Goal: Task Accomplishment & Management: Complete application form

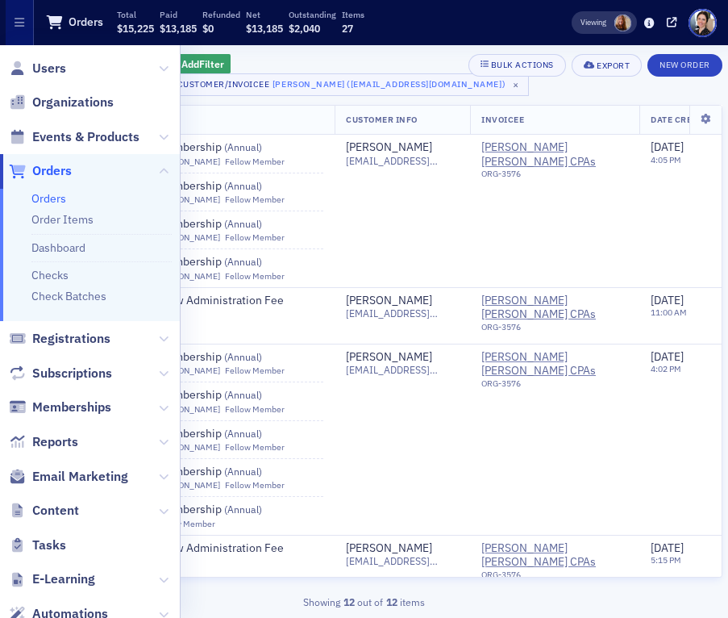
click at [290, 117] on th "Items" at bounding box center [222, 121] width 226 height 30
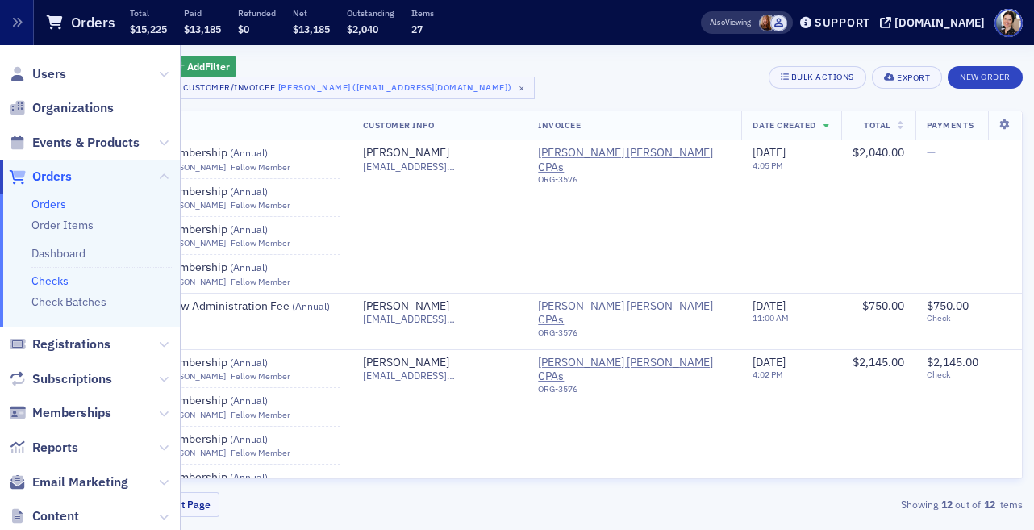
click at [59, 281] on link "Checks" at bounding box center [49, 280] width 37 height 15
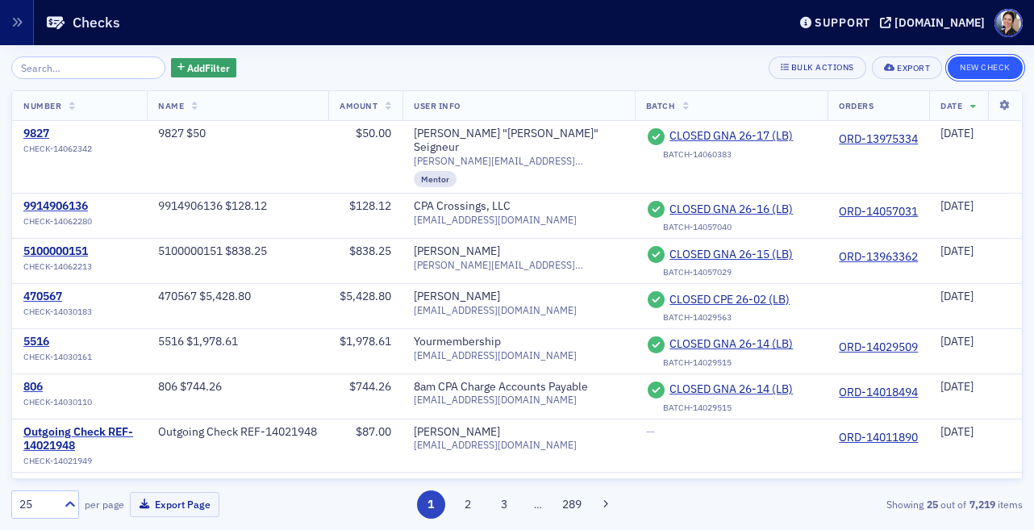
click at [983, 68] on button "New Check" at bounding box center [985, 67] width 75 height 23
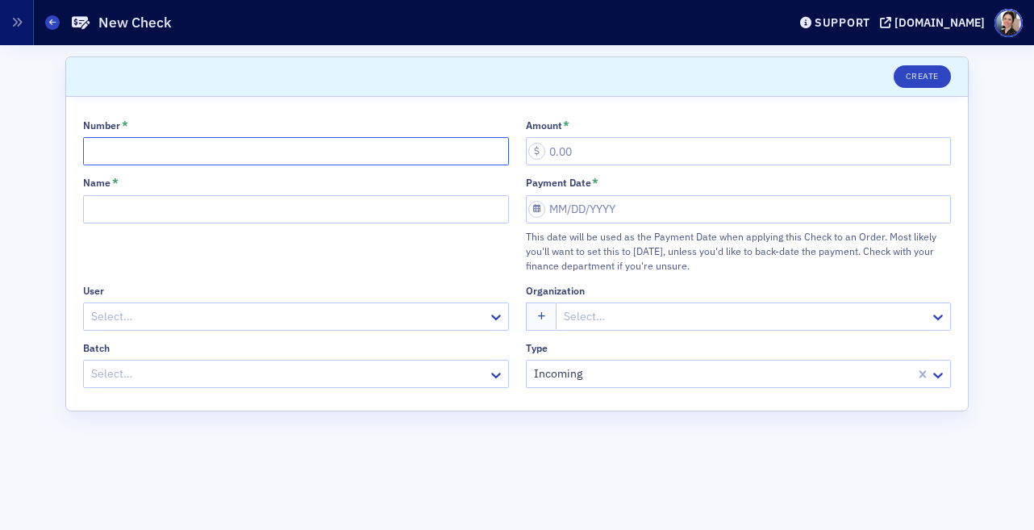
click at [147, 152] on input "Number *" at bounding box center [296, 151] width 426 height 28
type input "31016202"
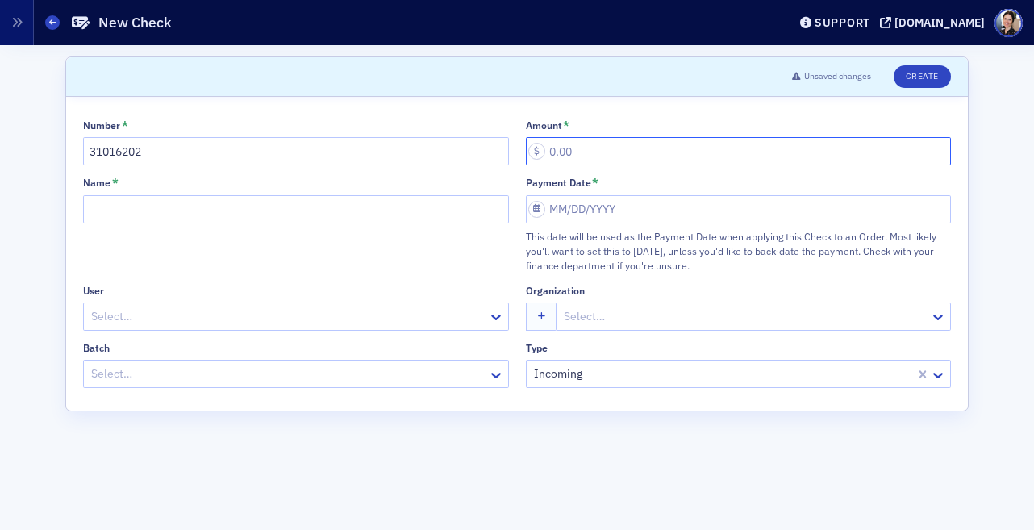
click at [576, 149] on input "Amount *" at bounding box center [739, 151] width 426 height 28
paste input "327.60"
type input "327.60"
click at [124, 210] on input "Name *" at bounding box center [296, 209] width 426 height 28
type input "31016202 $327.60"
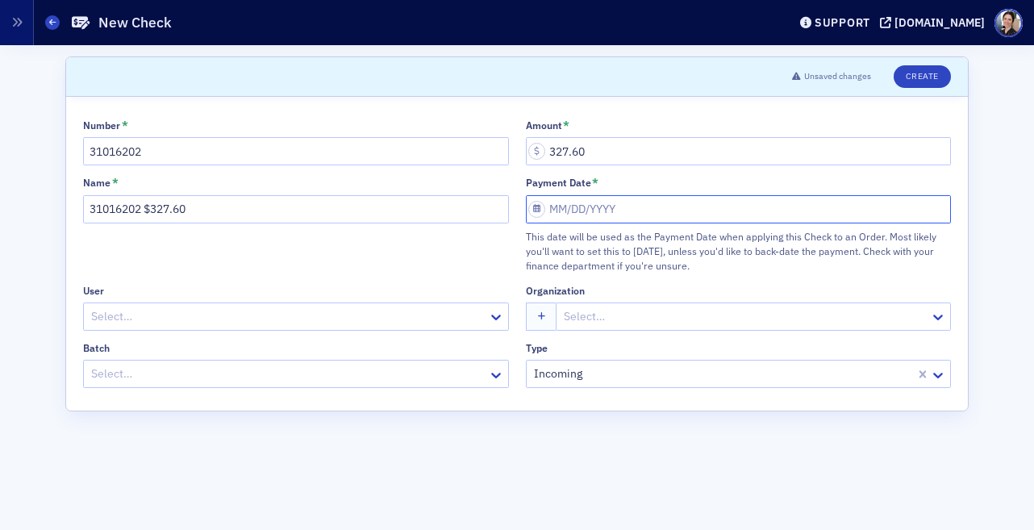
select select "9"
select select "2025"
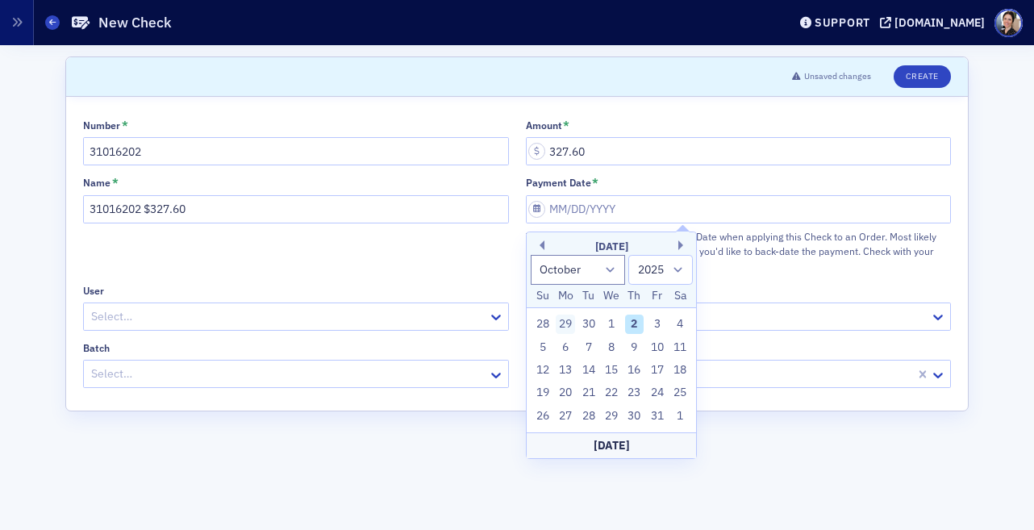
click at [561, 326] on div "29" at bounding box center [565, 324] width 19 height 19
type input "[DATE]"
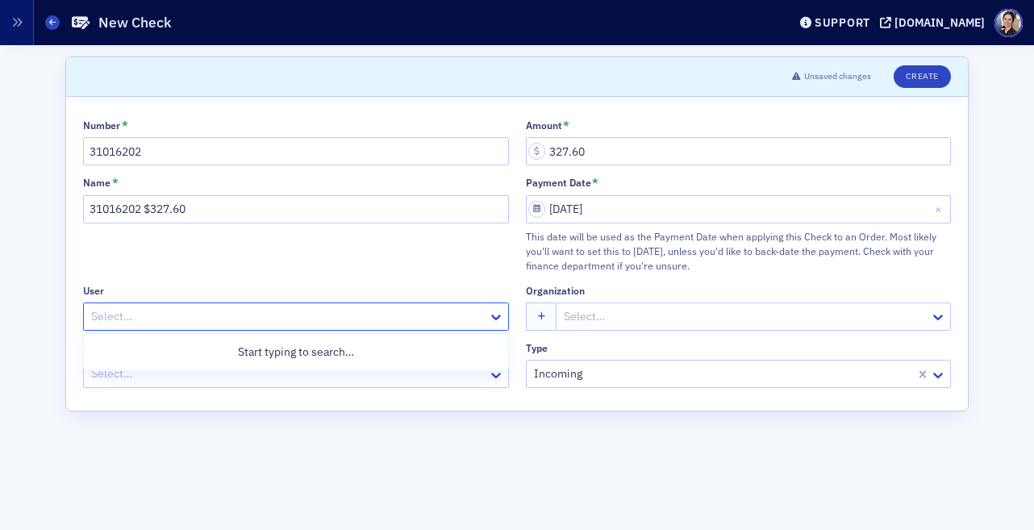
click at [171, 315] on div at bounding box center [288, 317] width 397 height 20
click at [140, 315] on div at bounding box center [288, 317] width 397 height 20
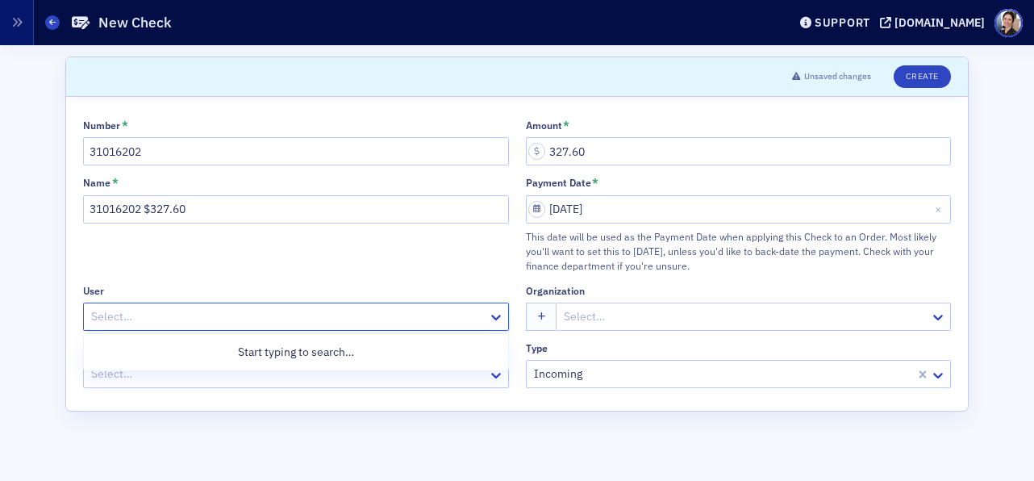
click at [162, 320] on div at bounding box center [288, 317] width 397 height 20
type input "trinet"
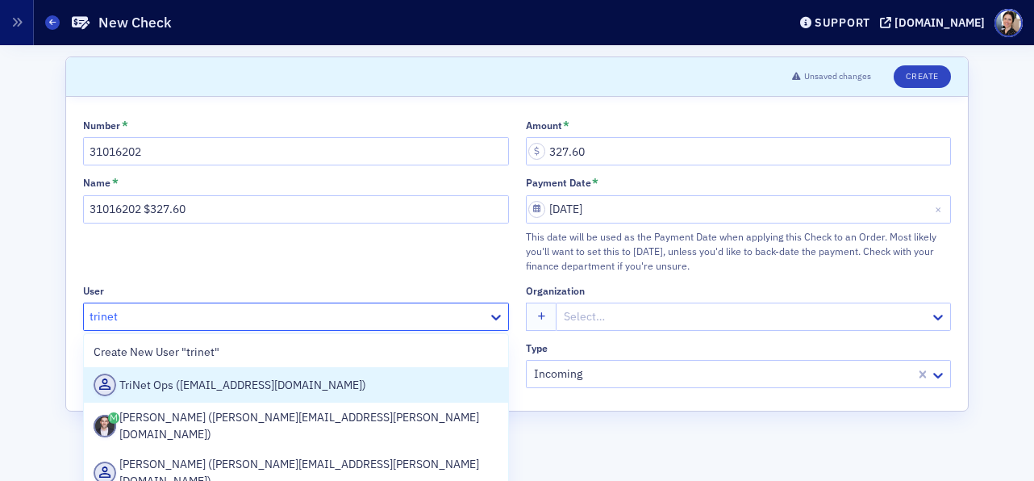
click at [144, 384] on div "TriNet Ops ([EMAIL_ADDRESS][DOMAIN_NAME])" at bounding box center [296, 384] width 405 height 23
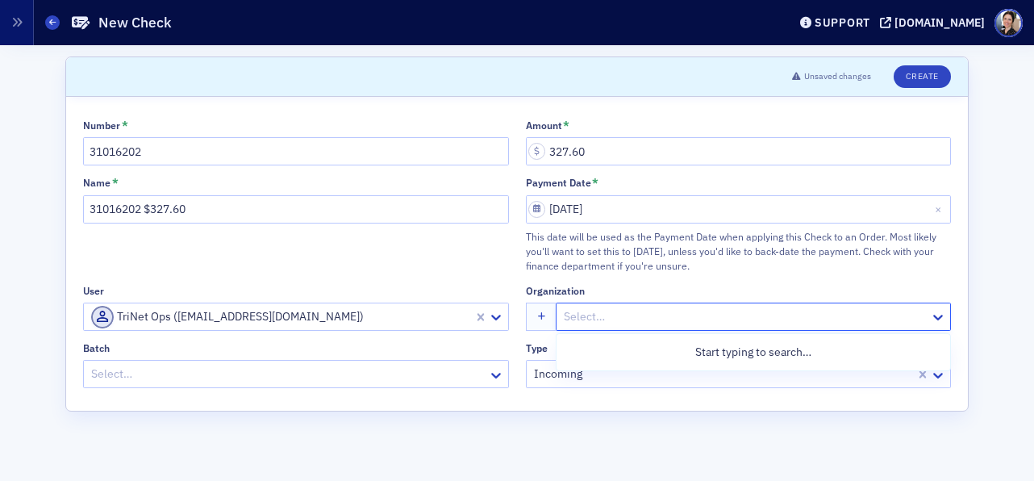
click at [649, 313] on div at bounding box center [745, 317] width 366 height 20
type input "trinet"
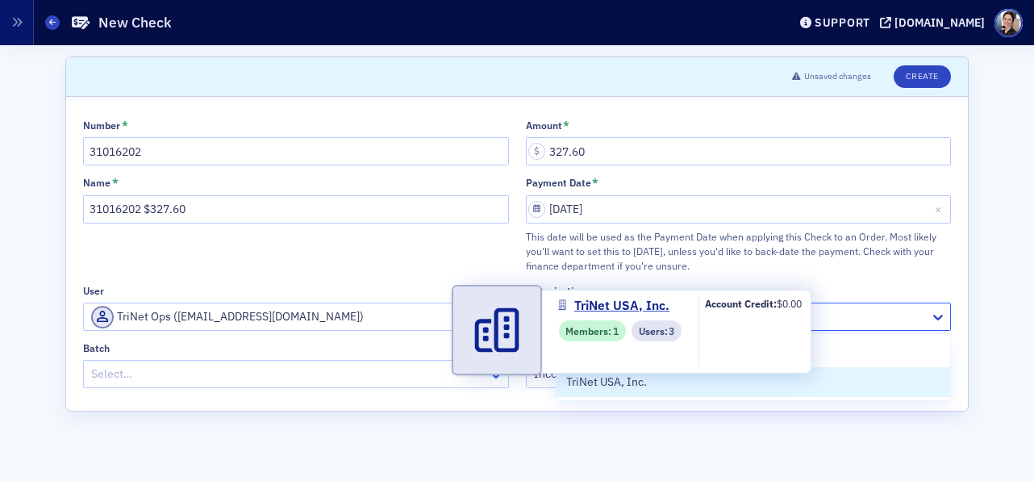
drag, startPoint x: 610, startPoint y: 374, endPoint x: 497, endPoint y: 377, distance: 113.0
click at [610, 374] on span "TriNet USA, Inc." at bounding box center [639, 381] width 147 height 17
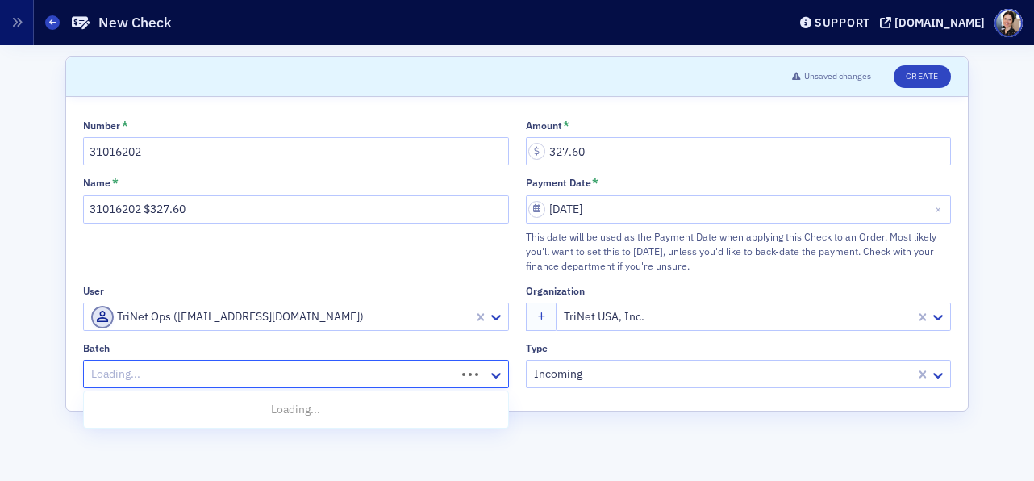
click at [126, 369] on div at bounding box center [272, 374] width 365 height 20
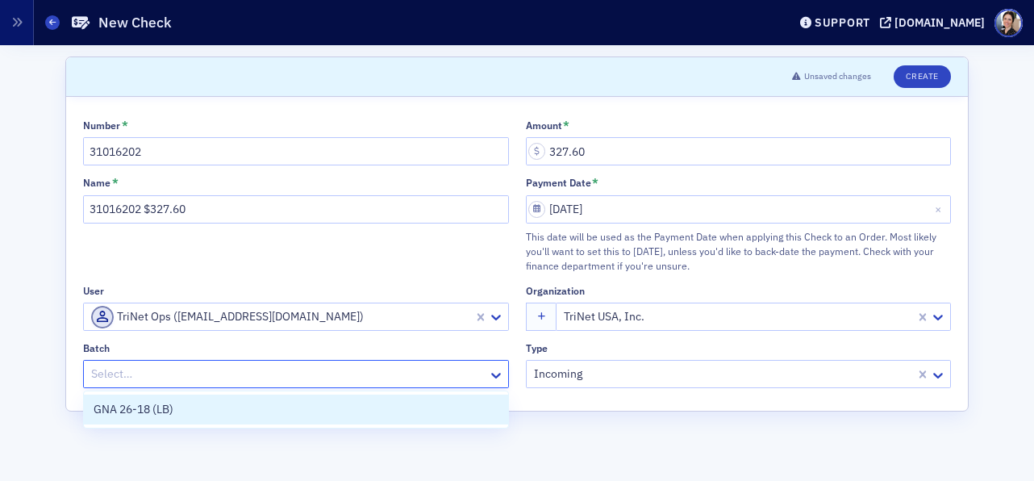
click at [137, 407] on span "GNA 26-18 (LB)" at bounding box center [134, 409] width 80 height 17
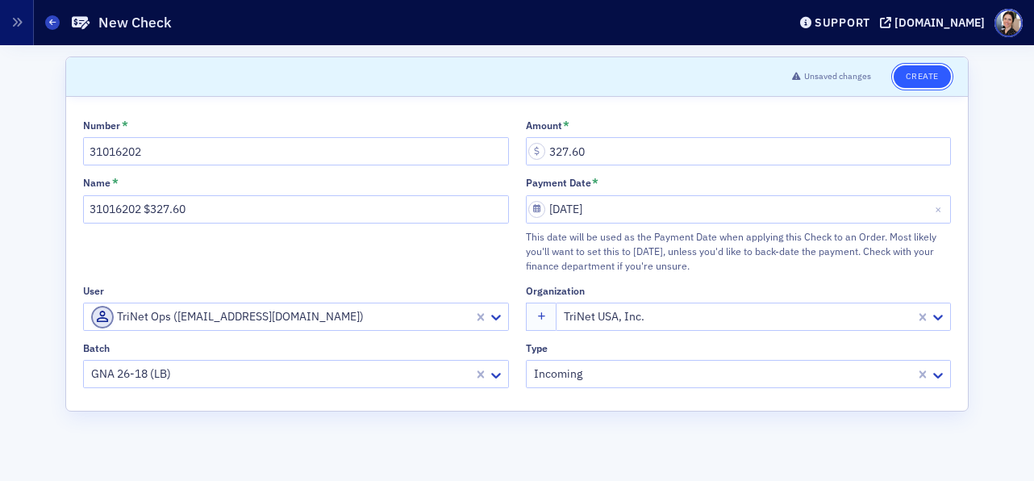
click at [927, 78] on button "Create" at bounding box center [922, 76] width 57 height 23
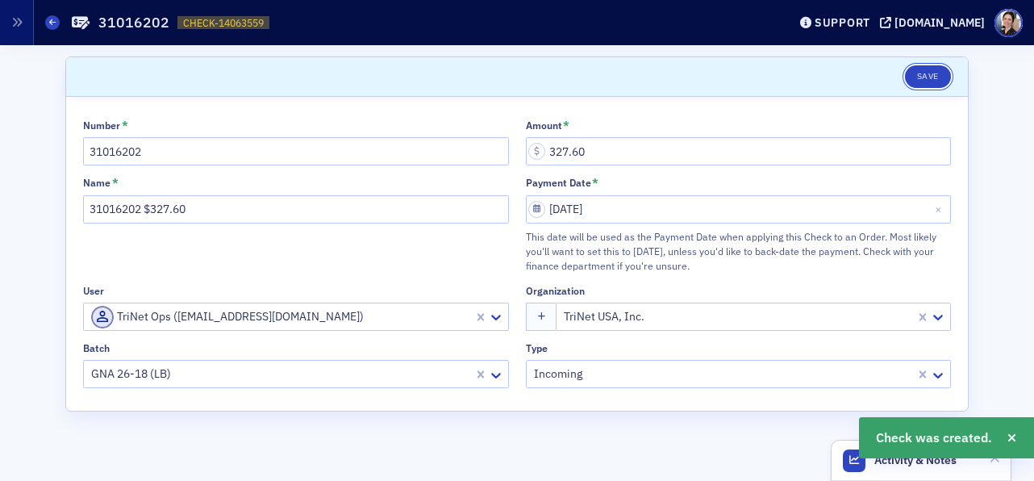
drag, startPoint x: 927, startPoint y: 78, endPoint x: 884, endPoint y: 81, distance: 42.9
click at [927, 78] on button "Save" at bounding box center [928, 76] width 46 height 23
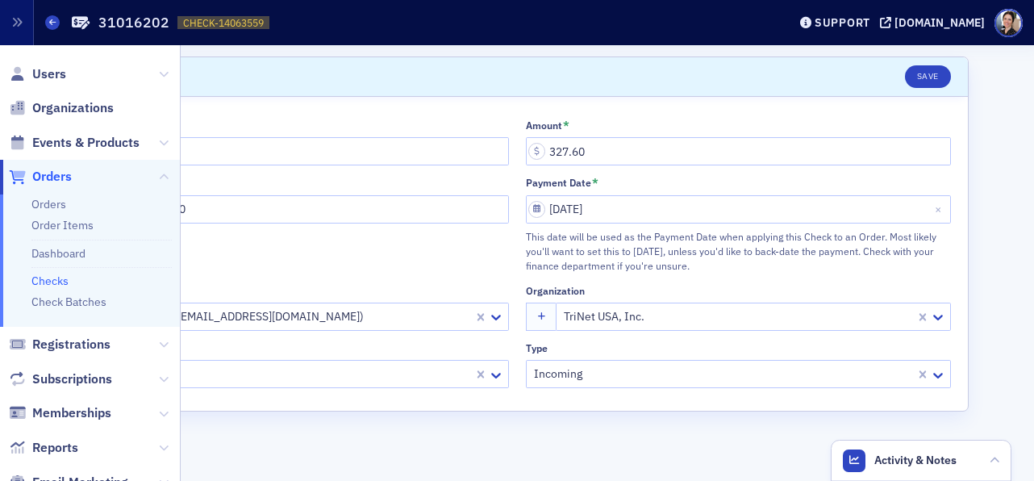
click at [60, 278] on link "Checks" at bounding box center [49, 280] width 37 height 15
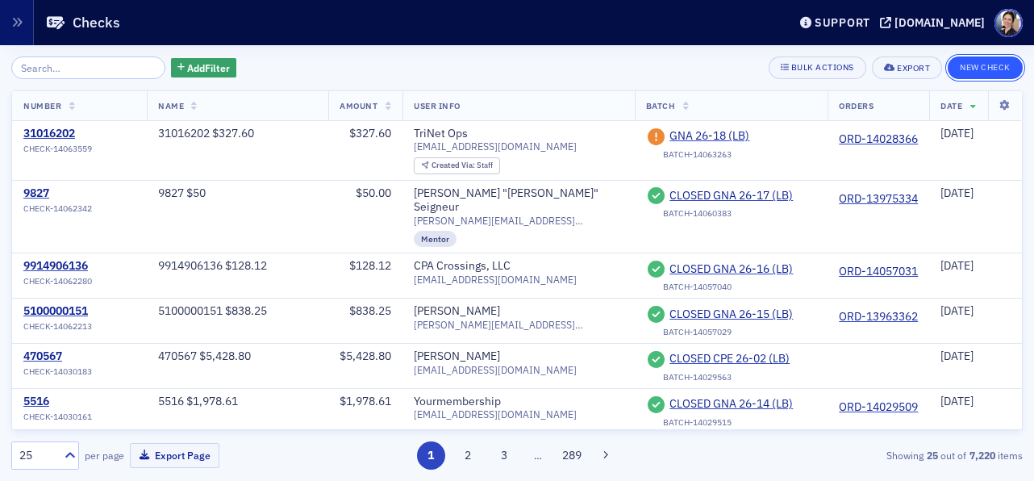
click at [983, 69] on button "New Check" at bounding box center [985, 67] width 75 height 23
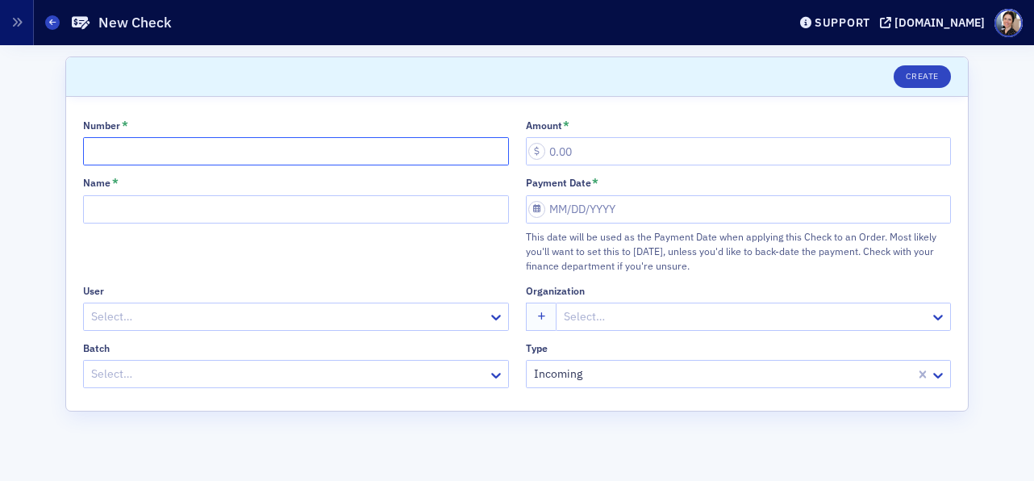
click at [162, 142] on input "Number *" at bounding box center [296, 151] width 426 height 28
type input "5834 $748.88"
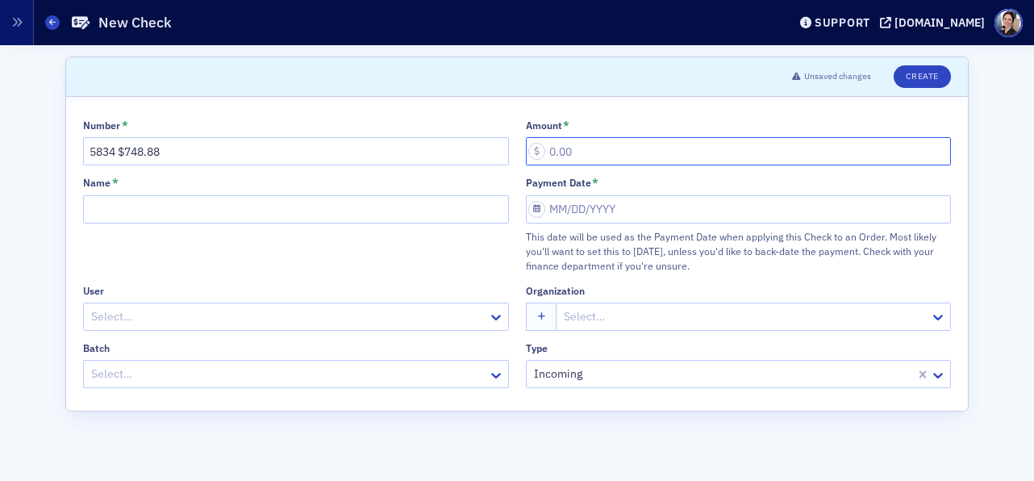
click at [585, 156] on input "Amount *" at bounding box center [739, 151] width 426 height 28
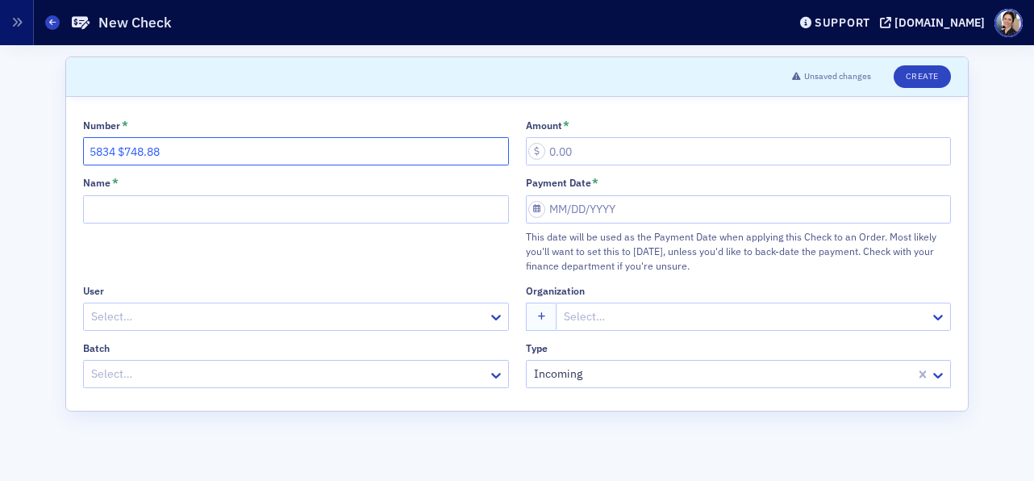
drag, startPoint x: 186, startPoint y: 152, endPoint x: 90, endPoint y: 153, distance: 96.8
click at [69, 150] on div "Number * 5834 $748.88 Amount * Name * Payment Date * This date will be used as …" at bounding box center [517, 254] width 902 height 314
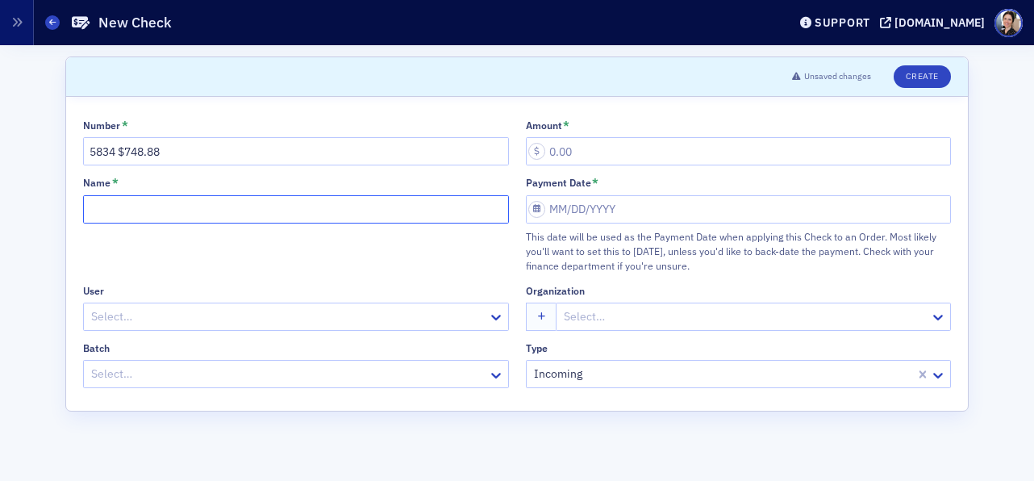
click at [117, 210] on input "Name *" at bounding box center [296, 209] width 426 height 28
paste input "5834 $748.88"
type input "5834 $748.88"
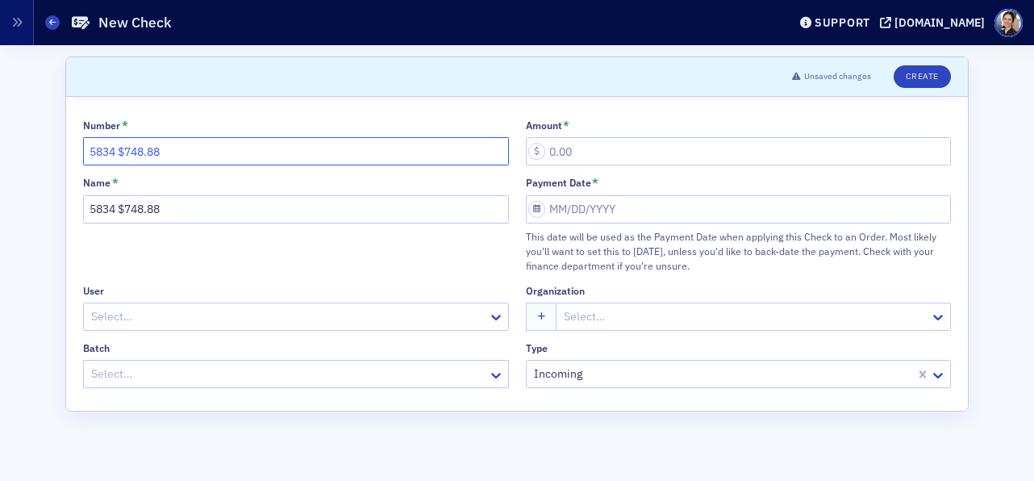
drag, startPoint x: 117, startPoint y: 150, endPoint x: 173, endPoint y: 151, distance: 56.5
click at [217, 152] on input "5834 $748.88" at bounding box center [296, 151] width 426 height 28
type input "5834"
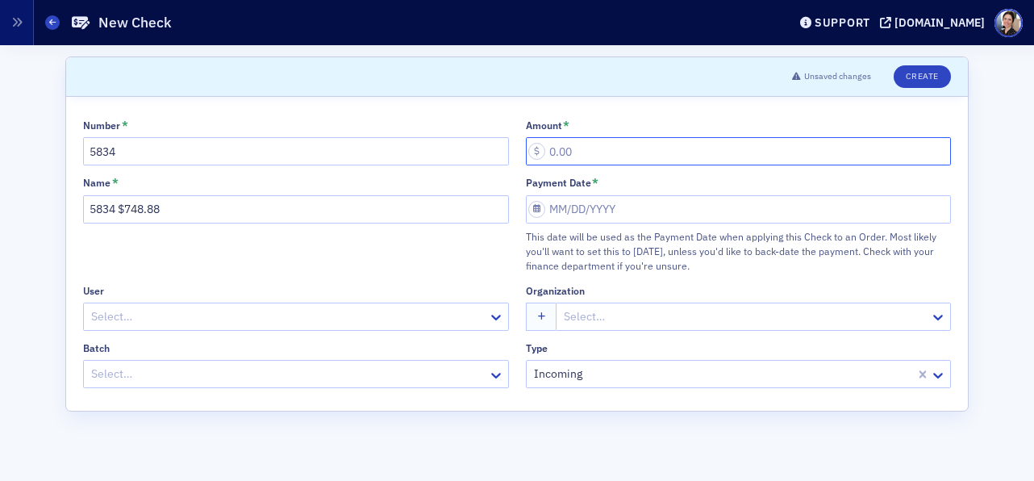
click at [572, 152] on input "Amount *" at bounding box center [739, 151] width 426 height 28
paste input "748.88"
type input "748.88"
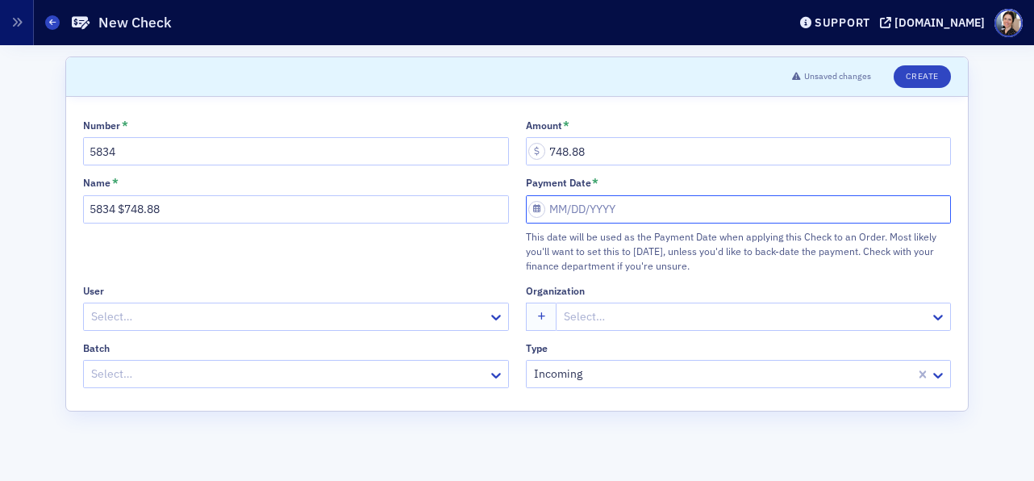
select select "9"
select select "2025"
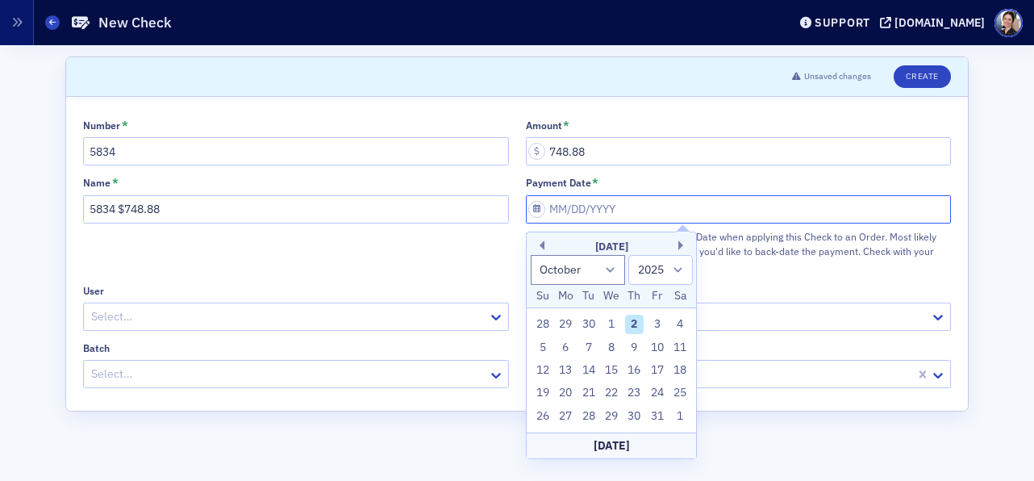
click at [570, 211] on input "Payment Date *" at bounding box center [739, 209] width 426 height 28
click at [565, 323] on div "29" at bounding box center [565, 324] width 19 height 19
type input "[DATE]"
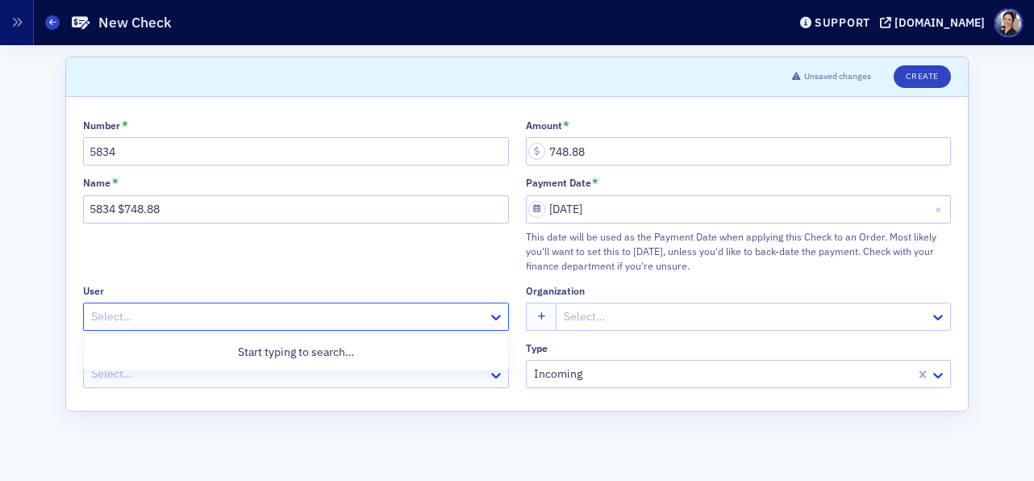
click at [249, 314] on div at bounding box center [288, 317] width 397 height 20
type input "yourmember"
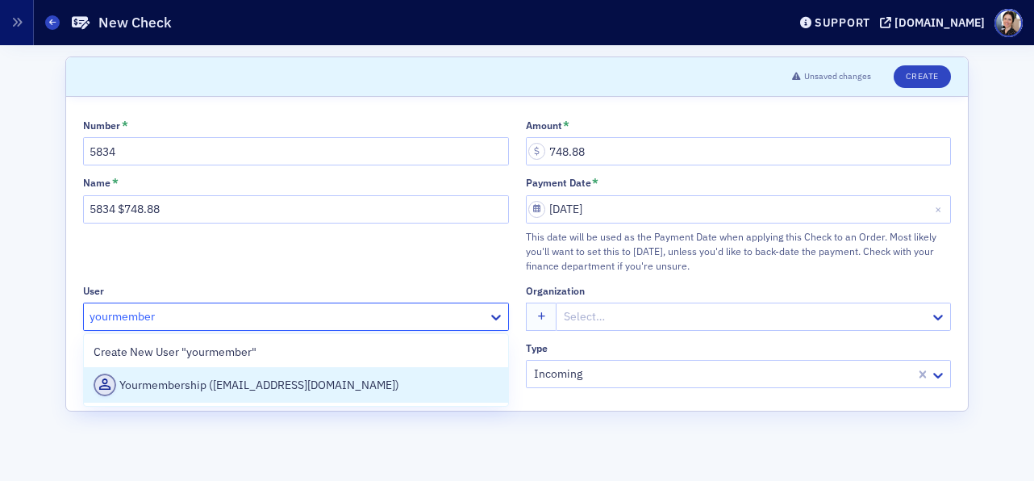
drag, startPoint x: 213, startPoint y: 389, endPoint x: 224, endPoint y: 382, distance: 13.0
click at [213, 389] on div "Yourmembership ([EMAIL_ADDRESS][DOMAIN_NAME])" at bounding box center [296, 384] width 405 height 23
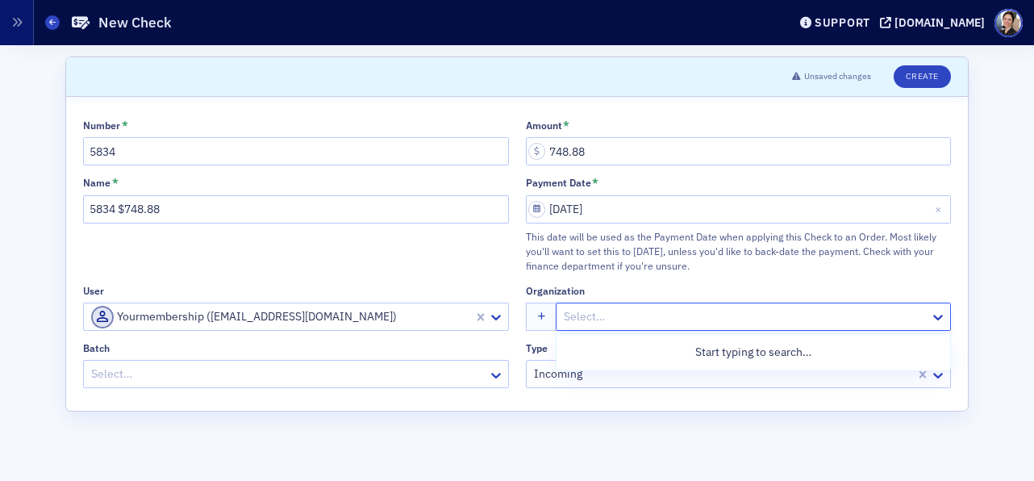
click at [615, 311] on div at bounding box center [745, 317] width 366 height 20
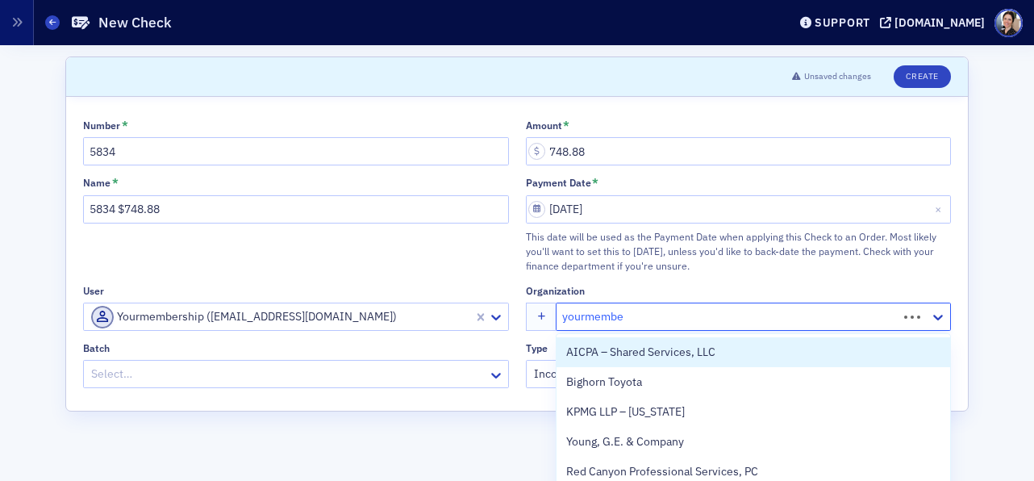
type input "yourmember"
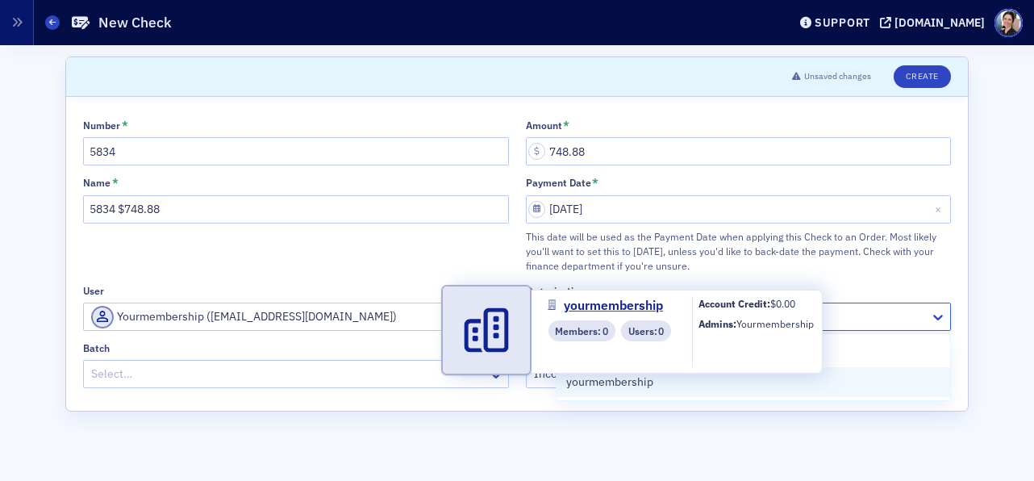
click at [607, 384] on span "yourmembership" at bounding box center [639, 381] width 147 height 17
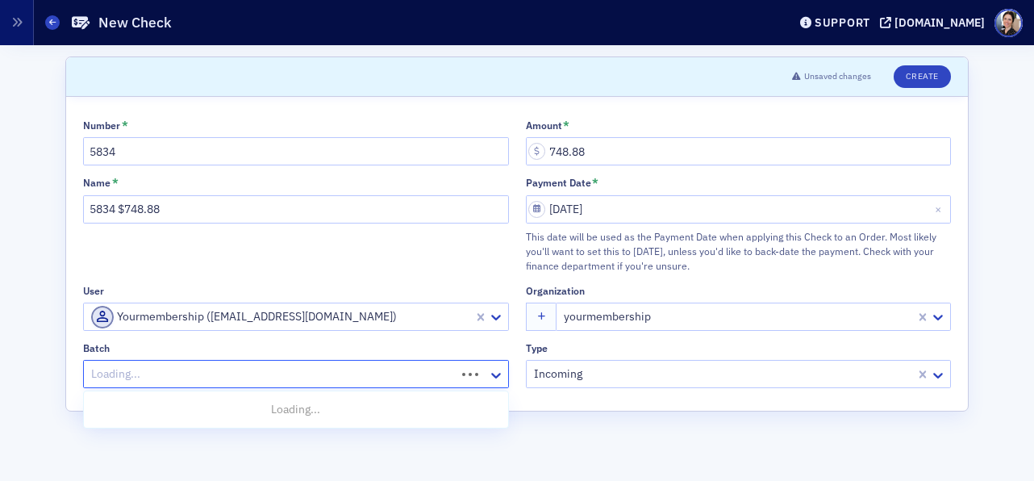
click at [161, 364] on div at bounding box center [272, 374] width 365 height 20
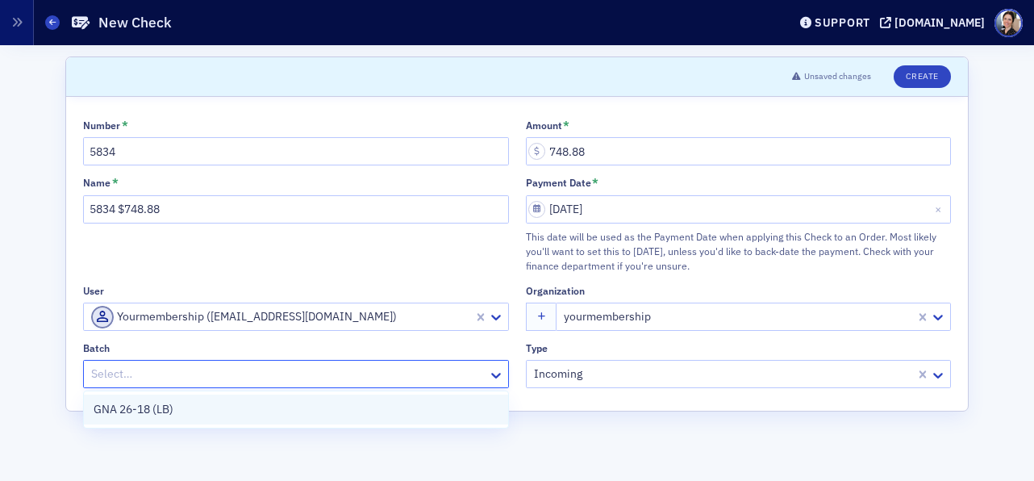
click at [156, 410] on span "GNA 26-18 (LB)" at bounding box center [134, 409] width 80 height 17
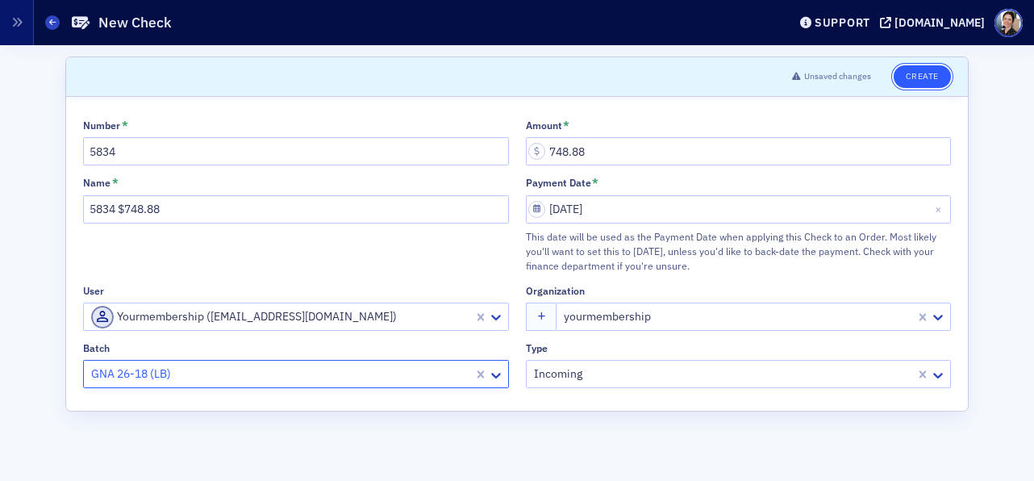
drag, startPoint x: 928, startPoint y: 77, endPoint x: 516, endPoint y: 77, distance: 411.4
click at [927, 77] on button "Create" at bounding box center [922, 76] width 57 height 23
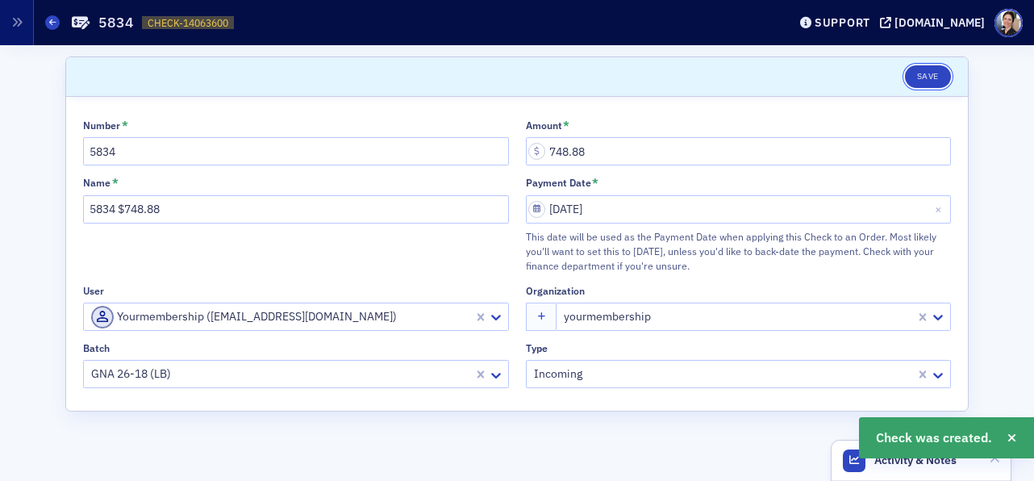
drag, startPoint x: 920, startPoint y: 69, endPoint x: 536, endPoint y: 40, distance: 385.9
click at [920, 69] on button "Save" at bounding box center [928, 76] width 46 height 23
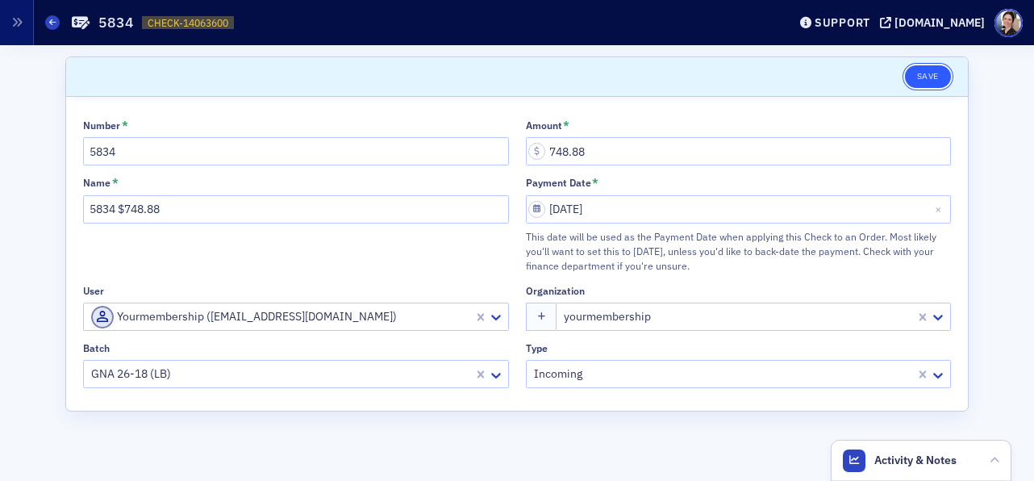
click at [926, 79] on button "Save" at bounding box center [928, 76] width 46 height 23
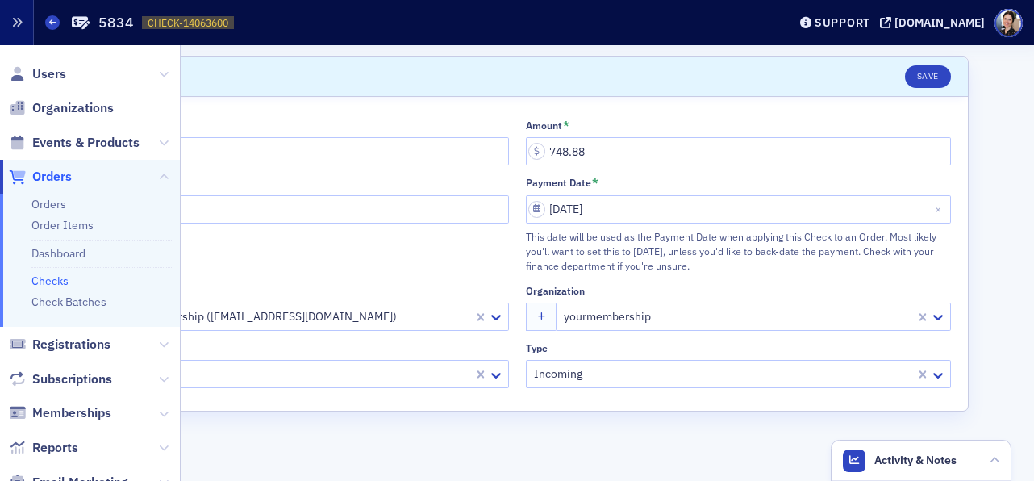
click at [15, 24] on icon "button" at bounding box center [16, 22] width 11 height 11
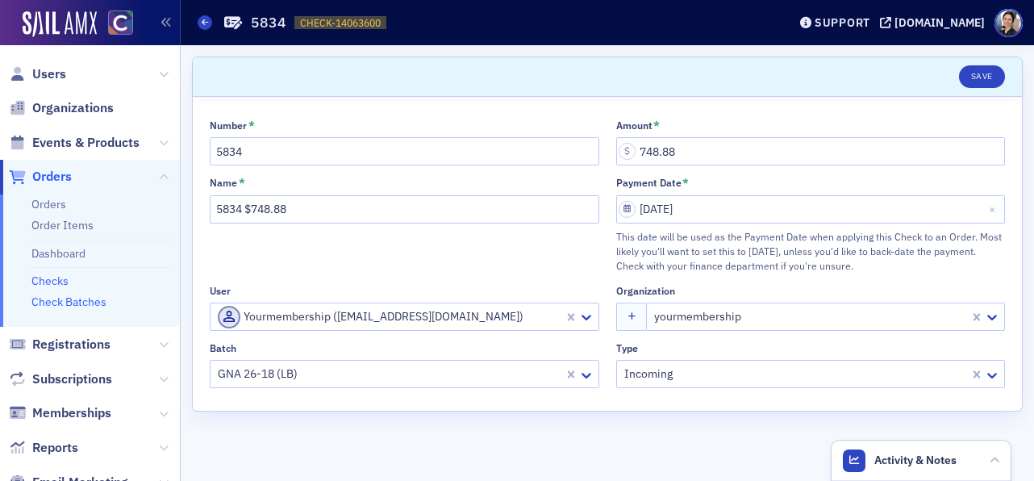
click at [77, 302] on link "Check Batches" at bounding box center [68, 301] width 75 height 15
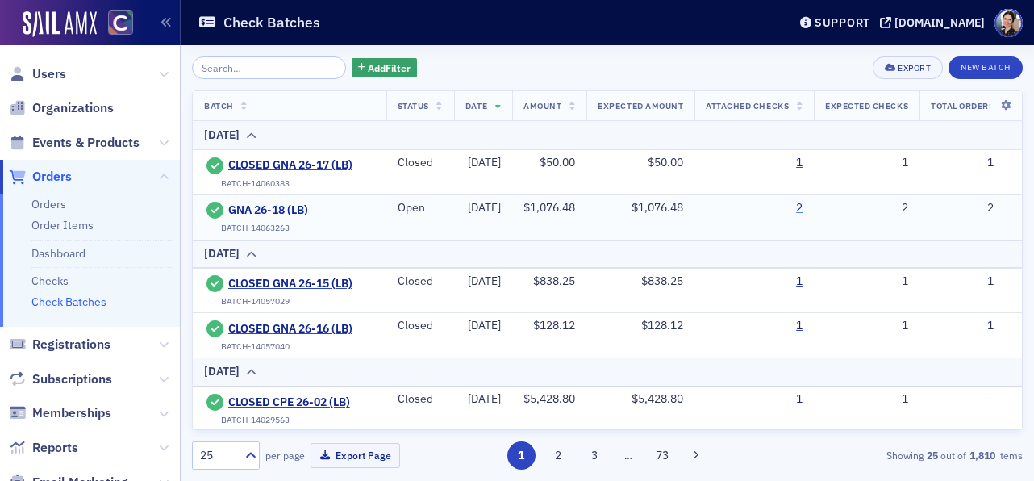
click at [803, 208] on link "2" at bounding box center [799, 208] width 6 height 15
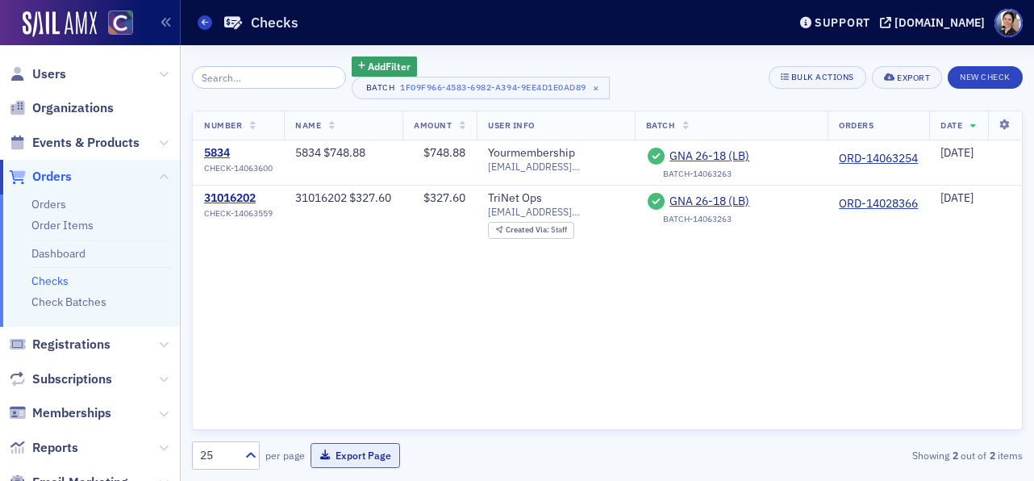
click at [367, 452] on button "Export Page" at bounding box center [356, 455] width 90 height 25
